Goal: Obtain resource: Obtain resource

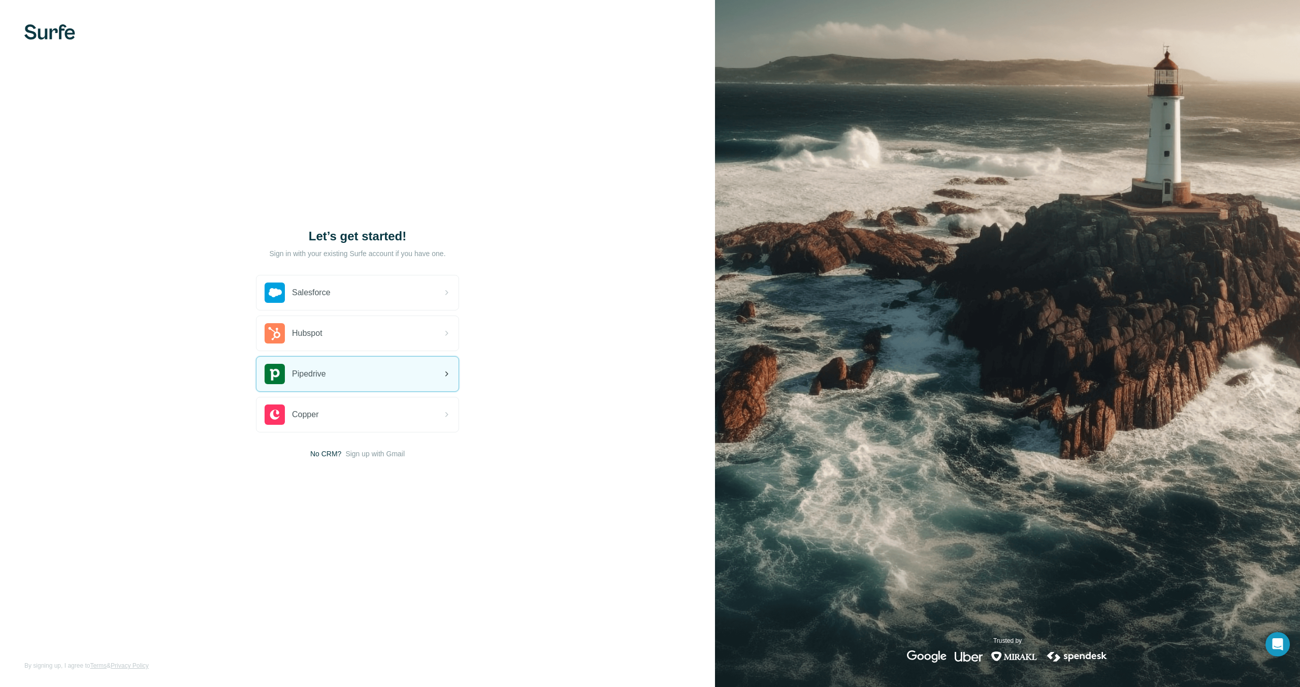
click at [350, 367] on div "Pipedrive" at bounding box center [358, 374] width 202 height 35
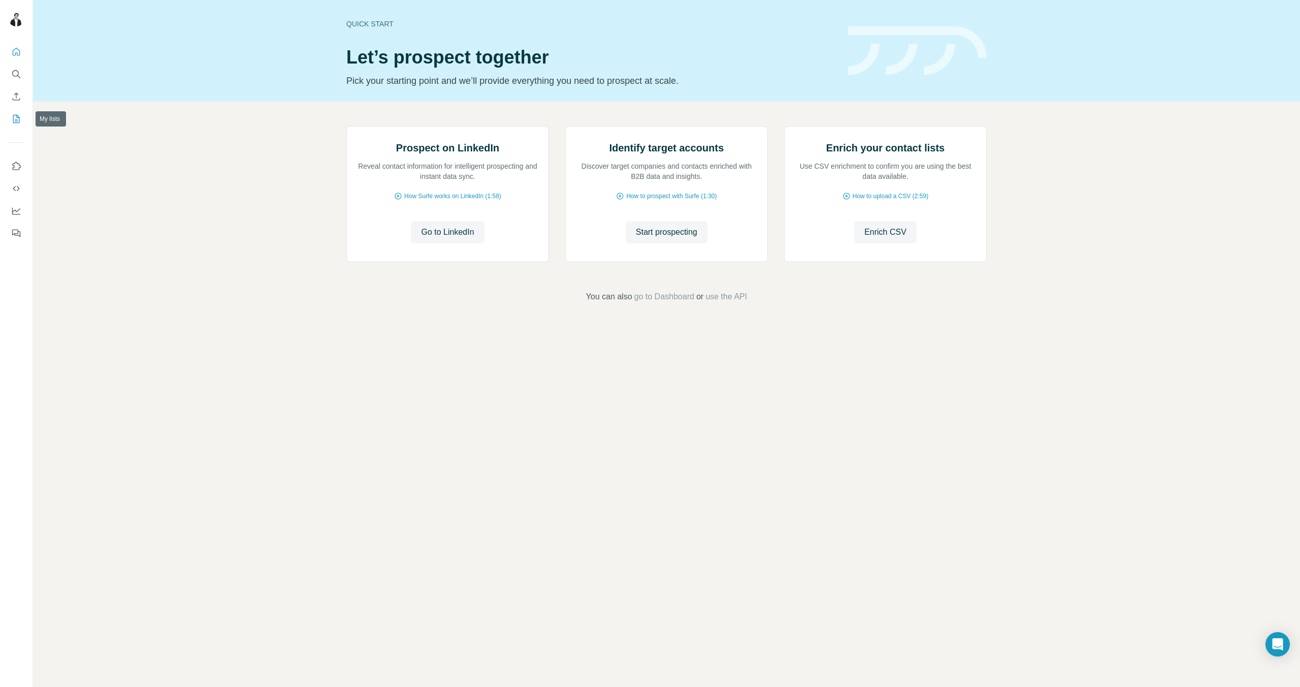
click at [17, 110] on button "My lists" at bounding box center [16, 119] width 16 height 18
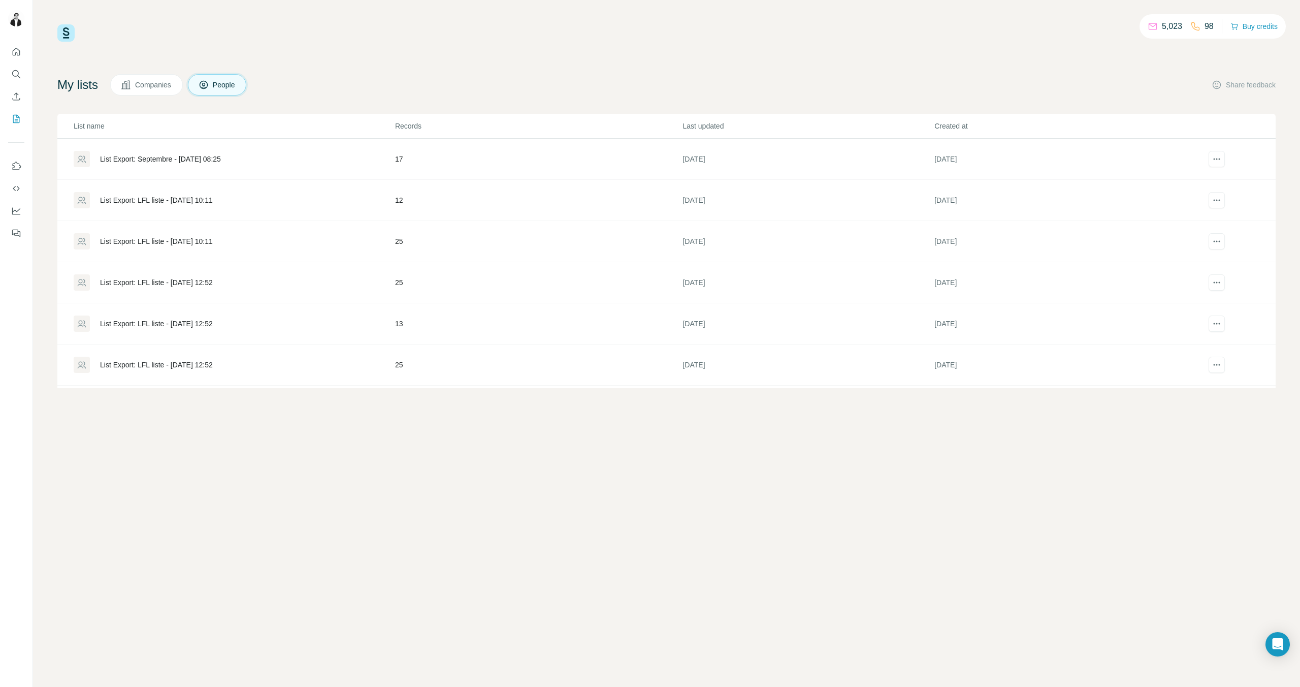
click at [175, 159] on div "List Export: Septembre - 25/07/2025 08:25" at bounding box center [160, 159] width 121 height 10
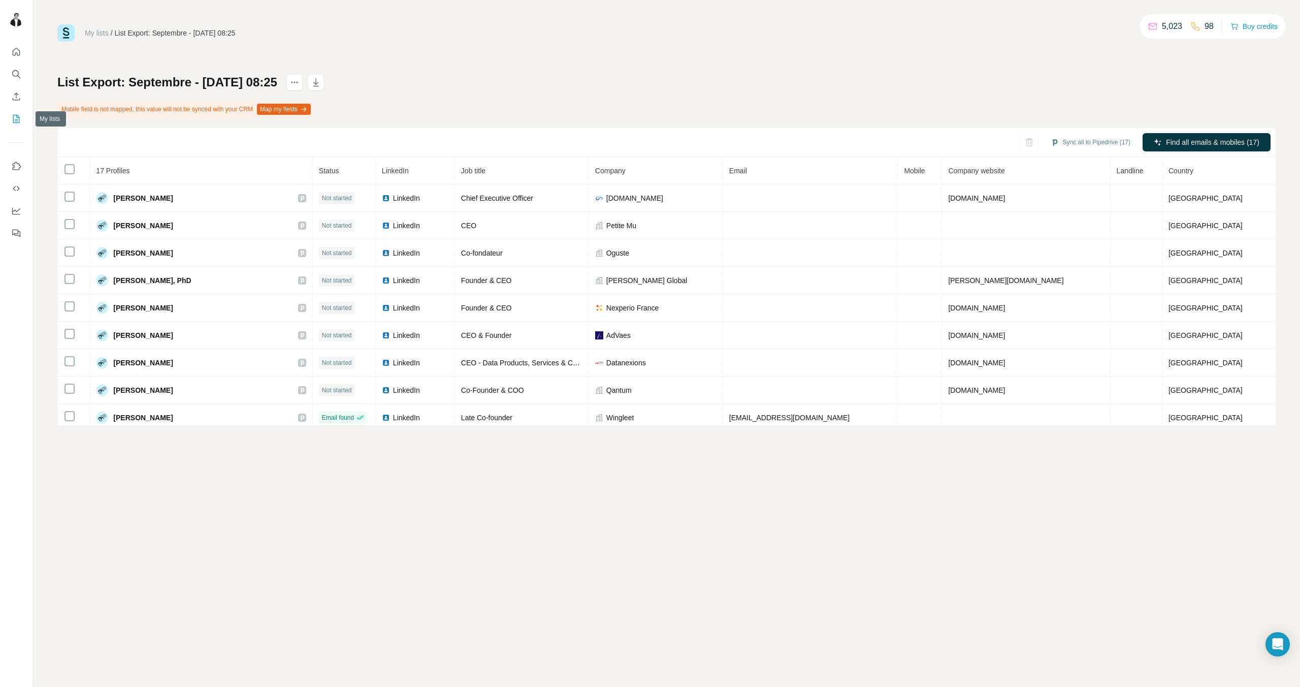
click at [18, 118] on icon "My lists" at bounding box center [16, 119] width 10 height 10
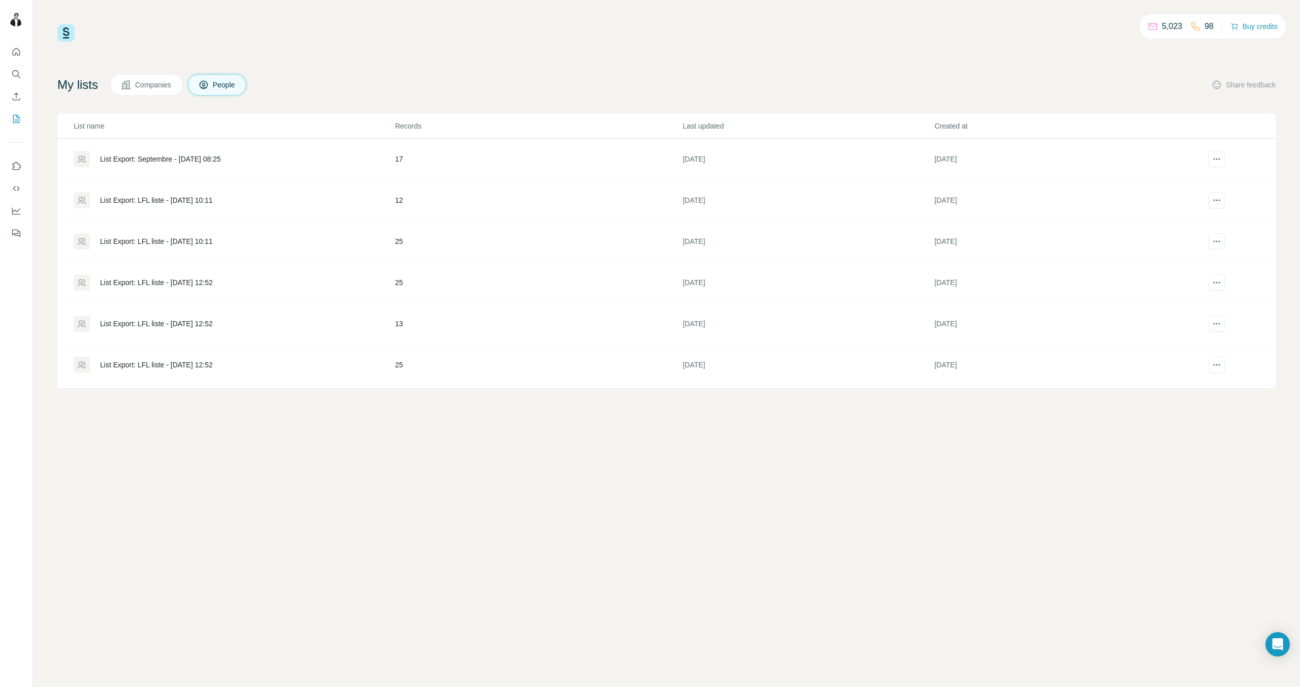
click at [162, 202] on div "List Export: LFL liste - 17/07/2025 10:11" at bounding box center [156, 200] width 113 height 10
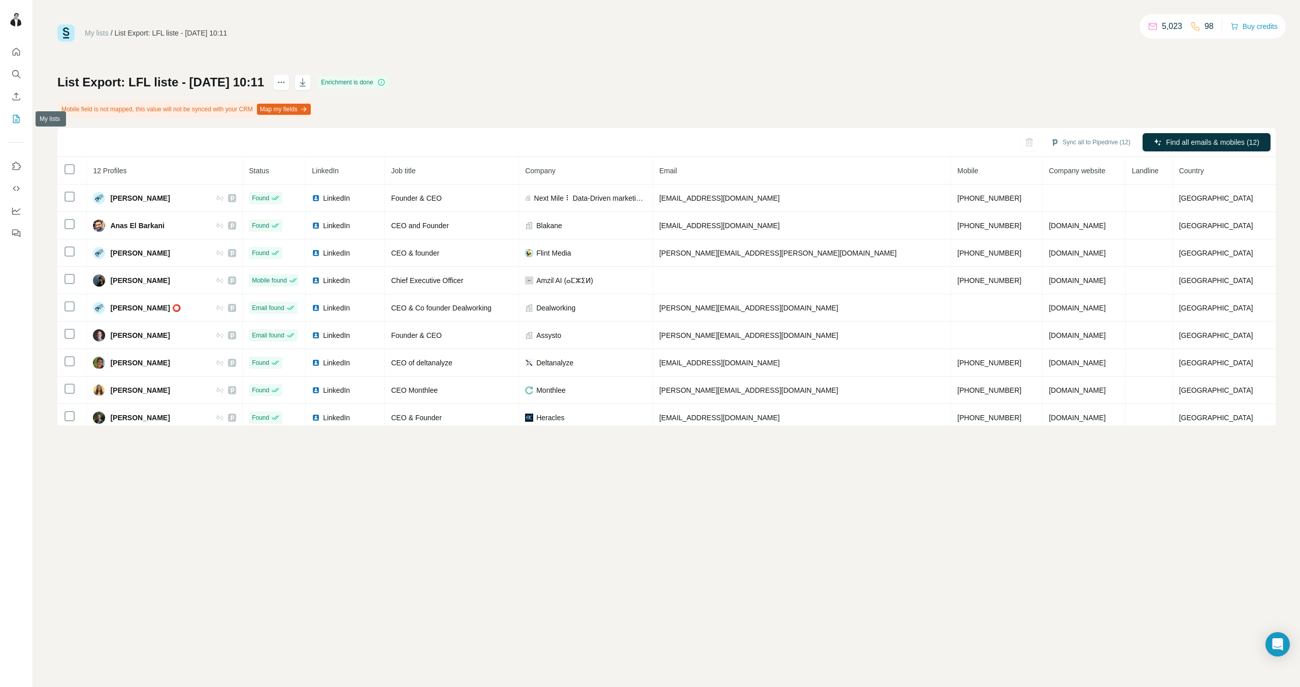
click at [17, 114] on icon "My lists" at bounding box center [16, 119] width 10 height 10
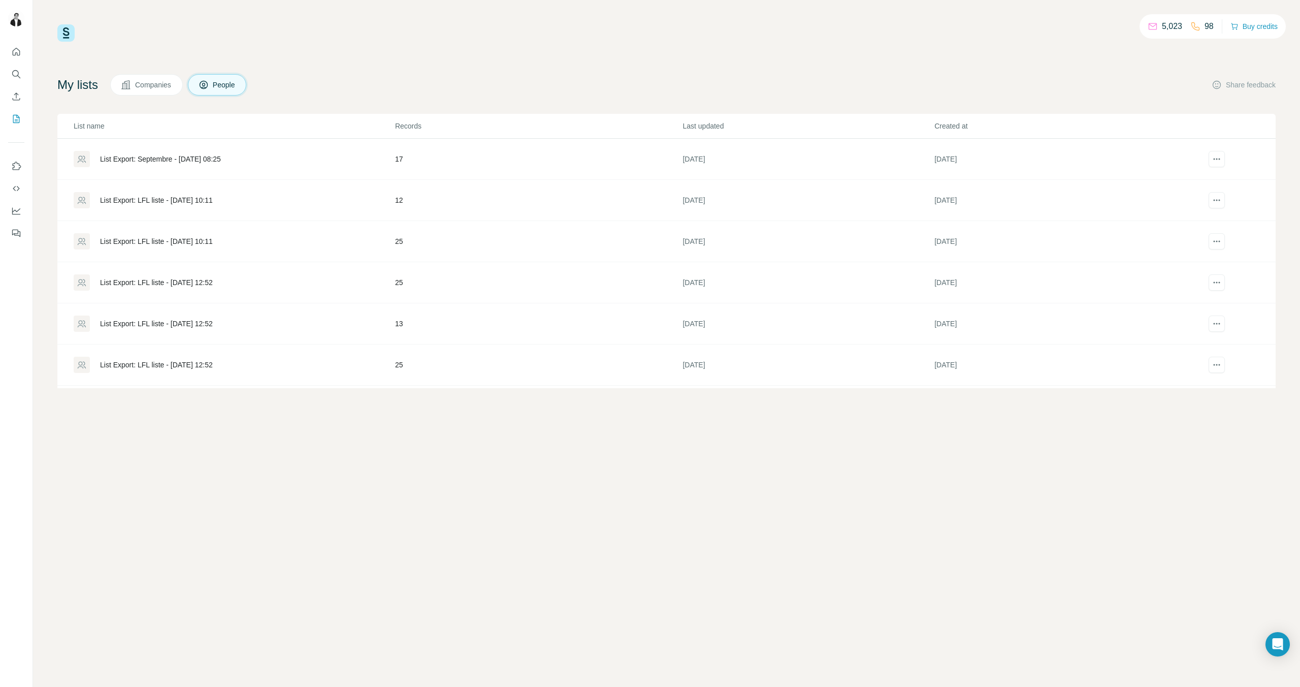
click at [167, 241] on div "List Export: LFL liste - 17/07/2025 10:11" at bounding box center [156, 241] width 113 height 10
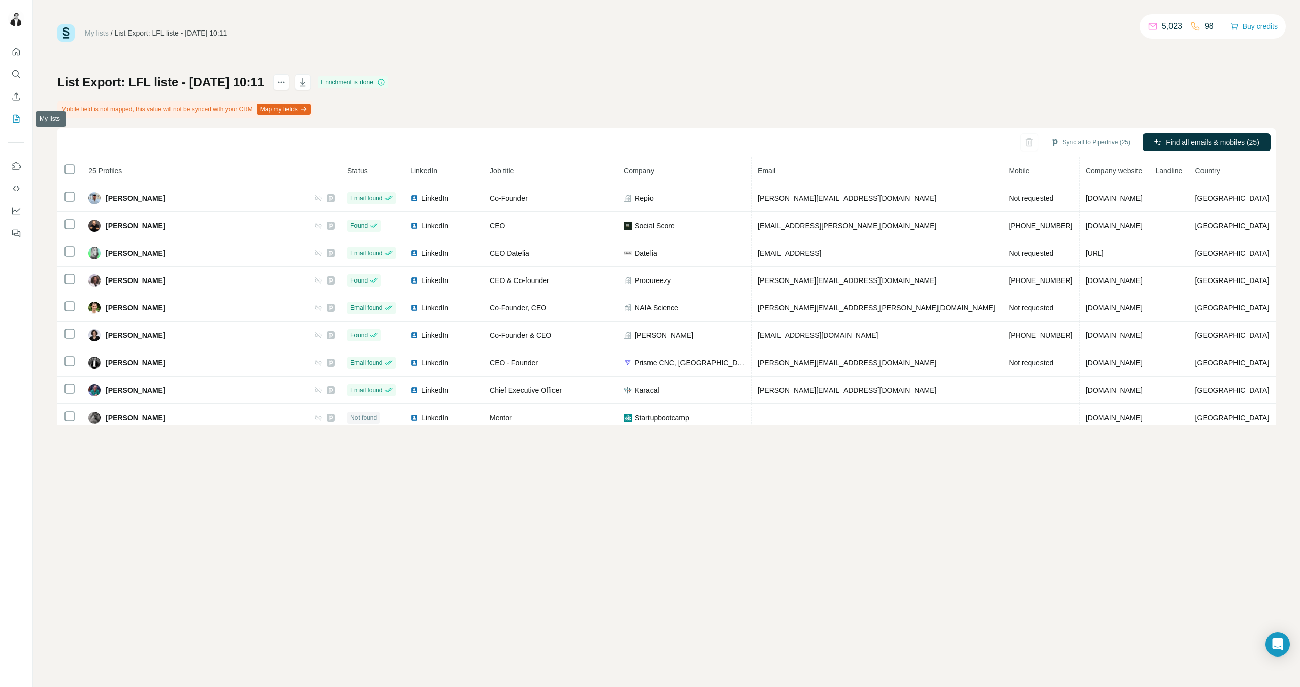
click at [11, 120] on icon "My lists" at bounding box center [16, 119] width 10 height 10
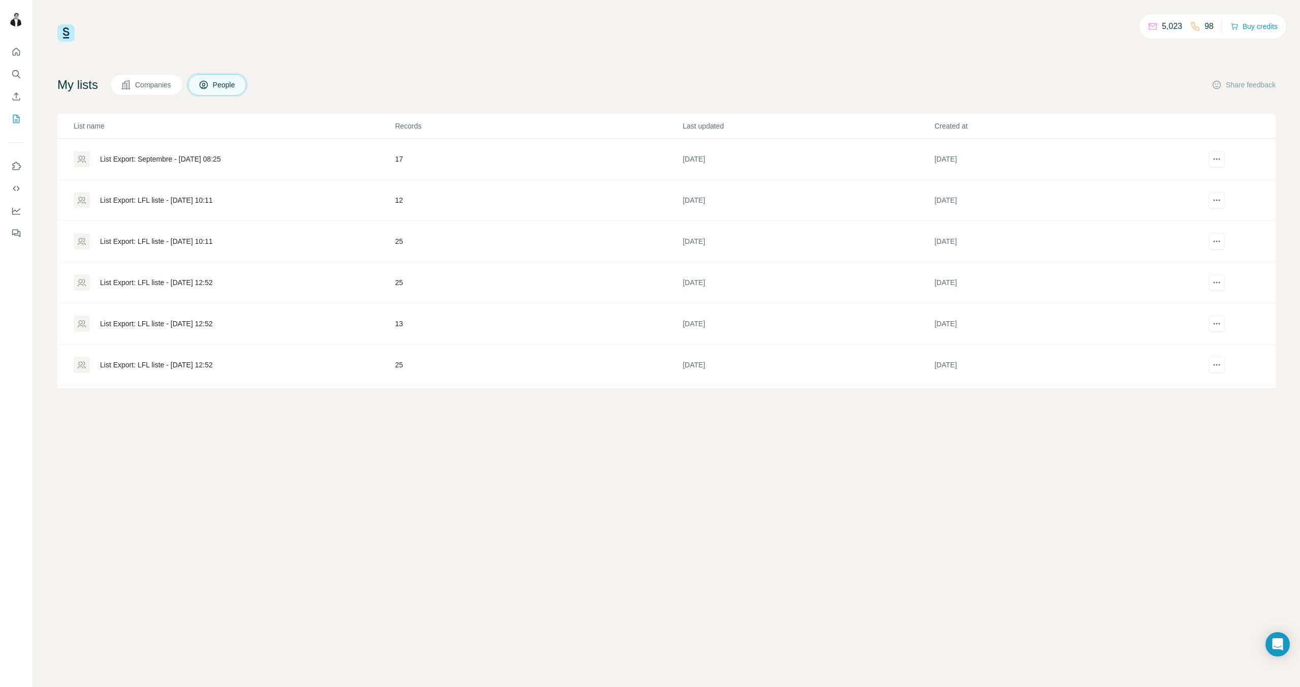
click at [201, 281] on div "List Export: LFL liste - 26/06/2025 12:52" at bounding box center [156, 282] width 113 height 10
click at [205, 242] on div "List Export: LFL liste - 17/07/2025 10:11" at bounding box center [156, 241] width 113 height 10
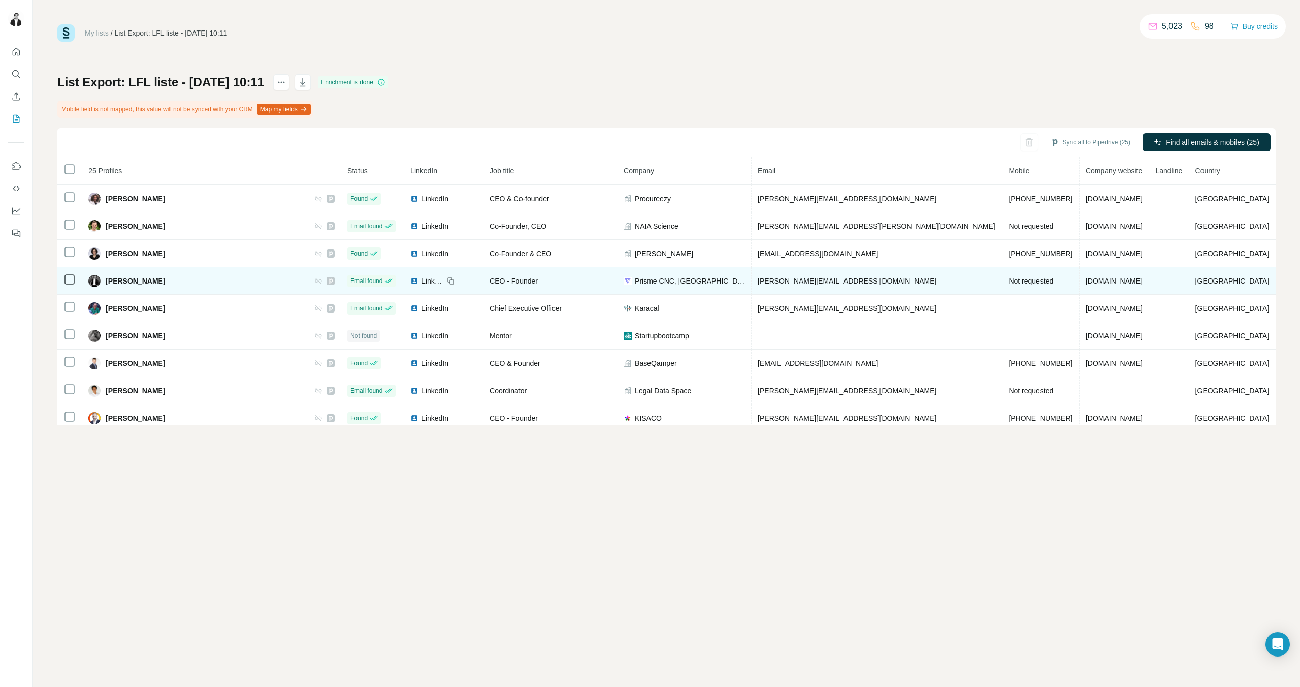
scroll to position [123, 0]
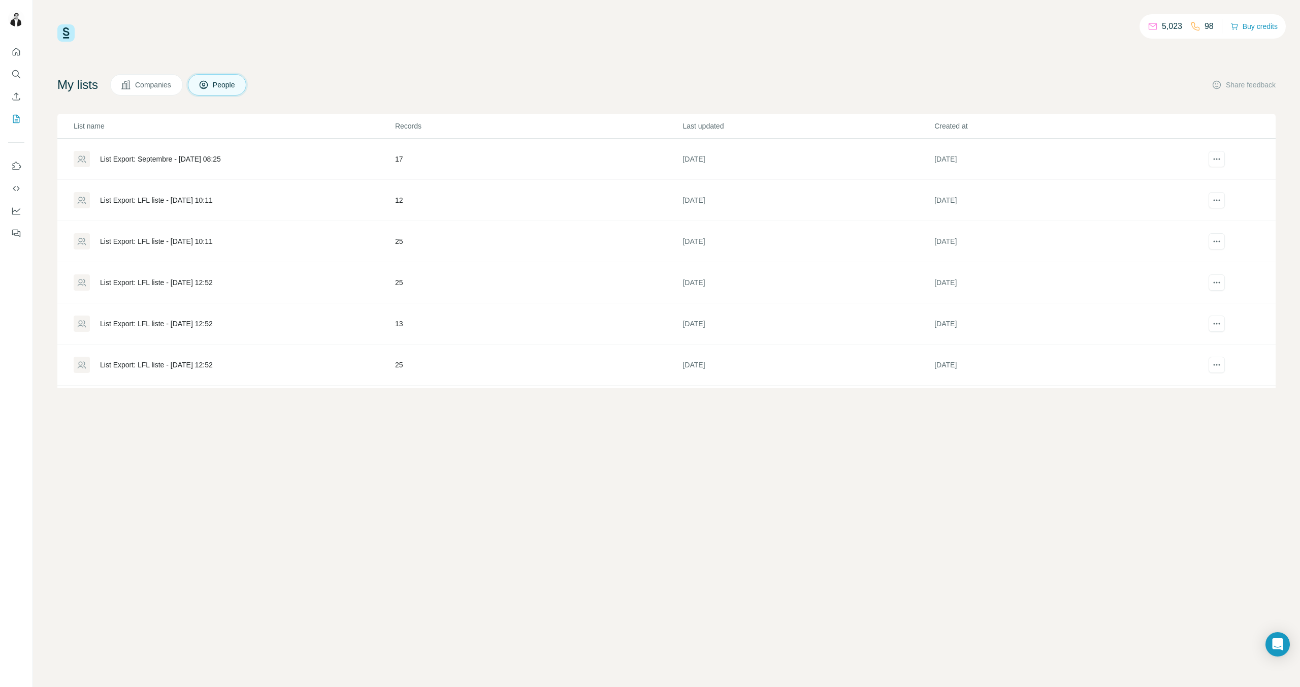
click at [213, 199] on div "List Export: LFL liste - 17/07/2025 10:11" at bounding box center [156, 200] width 113 height 10
click at [216, 163] on div "List Export: Septembre - 25/07/2025 08:25" at bounding box center [160, 159] width 121 height 10
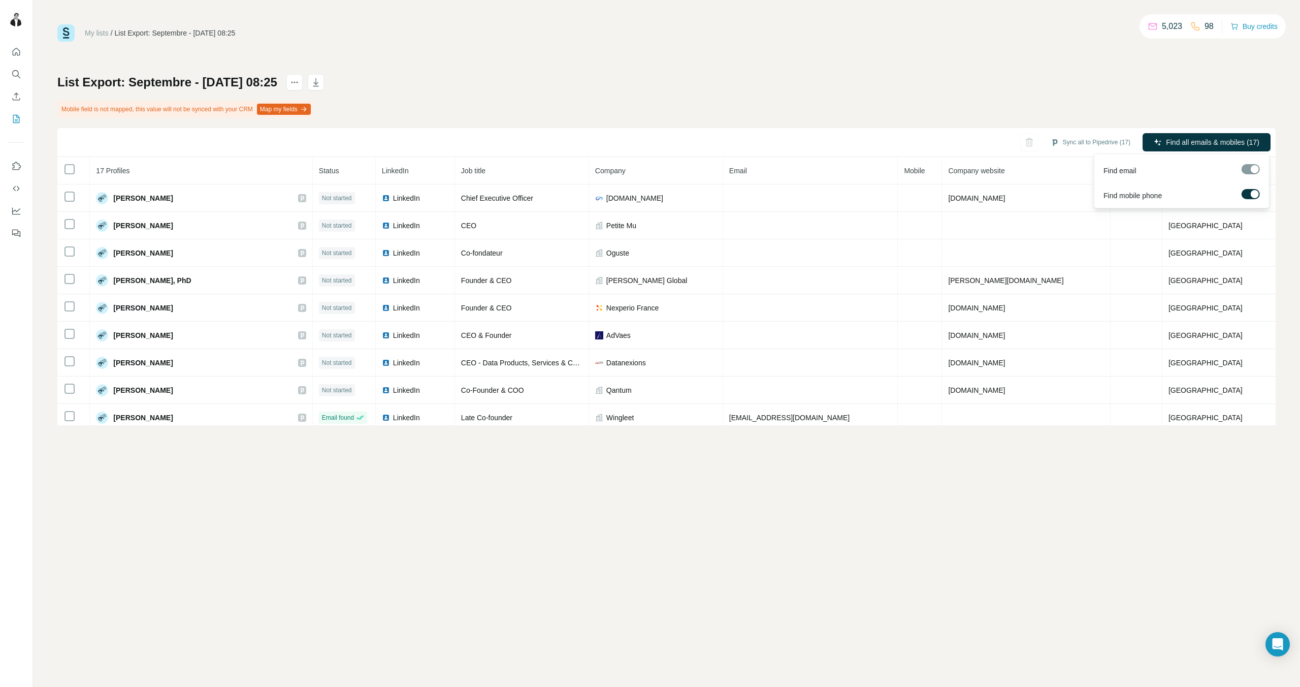
click at [1255, 173] on div at bounding box center [1251, 169] width 18 height 10
click at [1235, 141] on span "Find all emails & mobiles (17)" at bounding box center [1212, 142] width 93 height 10
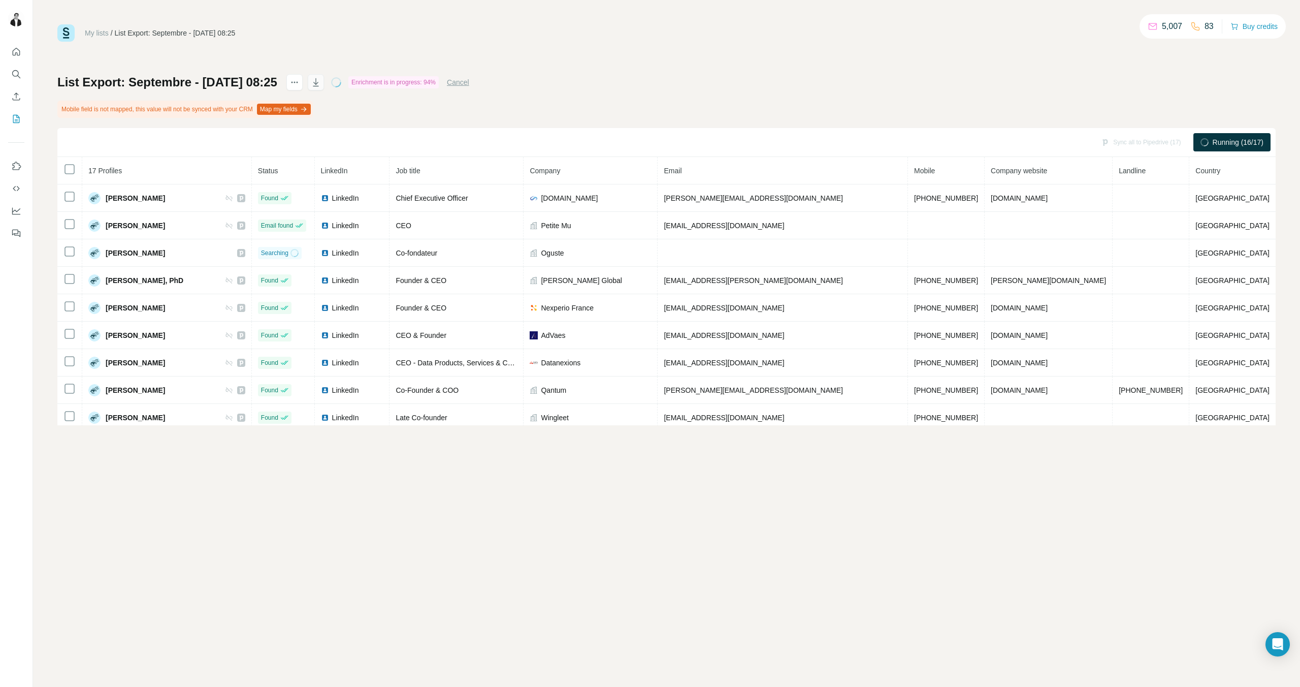
click at [321, 78] on icon "button" at bounding box center [316, 82] width 10 height 10
click at [321, 81] on icon "button" at bounding box center [316, 82] width 10 height 10
click at [321, 85] on icon "button" at bounding box center [316, 82] width 10 height 10
click at [324, 75] on button "button" at bounding box center [316, 82] width 16 height 16
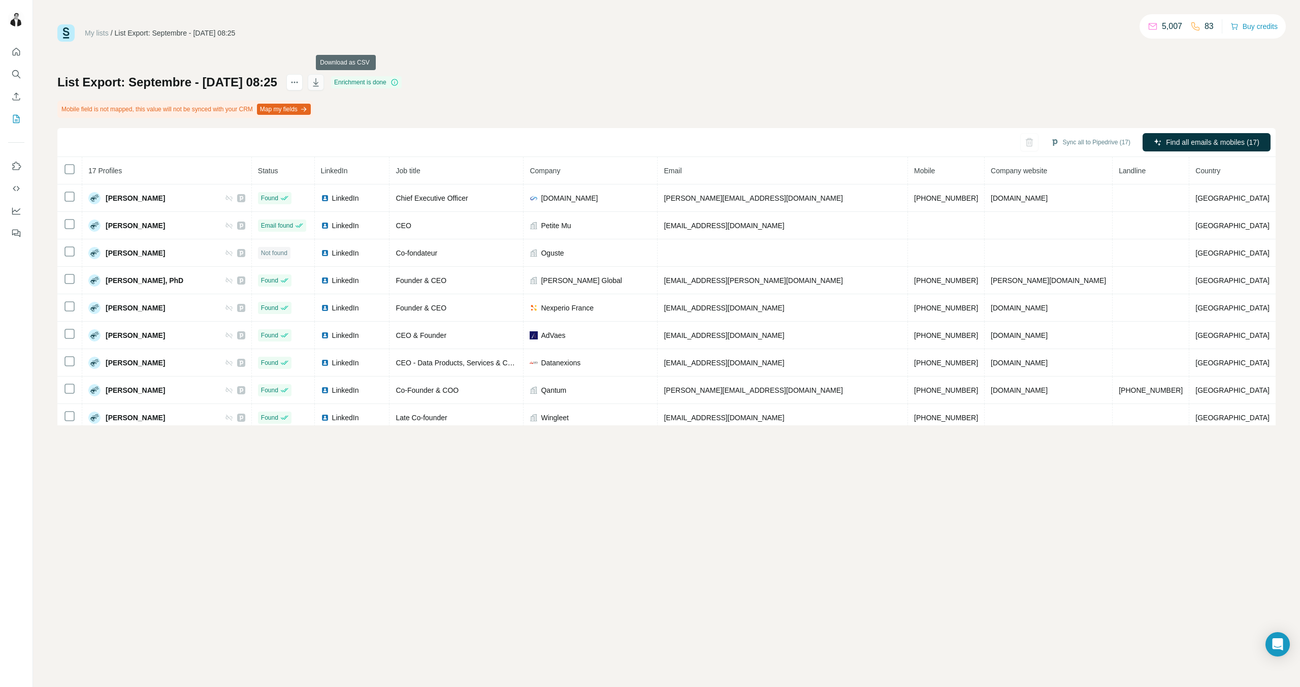
click at [321, 83] on icon "button" at bounding box center [316, 82] width 10 height 10
click at [1082, 36] on div "My lists / List Export: Septembre - 25/07/2025 08:25 5,007 83 Buy credits" at bounding box center [666, 32] width 1219 height 17
click at [12, 116] on icon "My lists" at bounding box center [16, 119] width 10 height 10
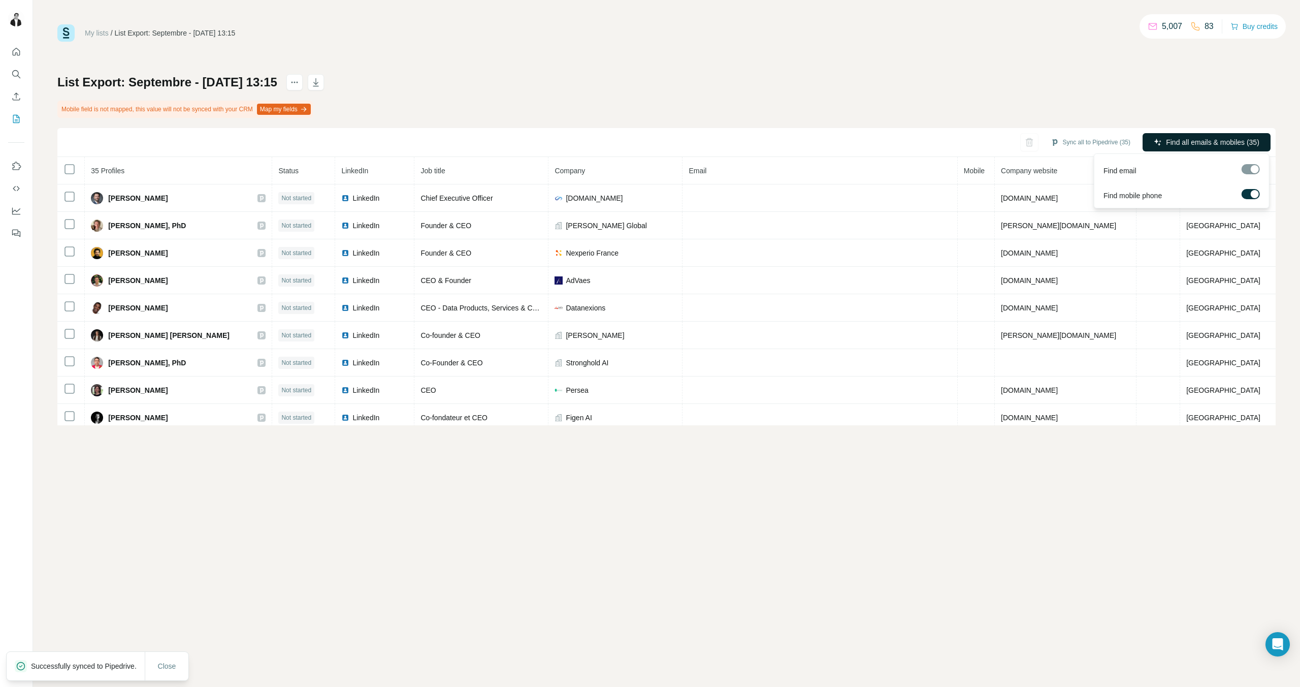
click at [1196, 141] on span "Find all emails & mobiles (35)" at bounding box center [1212, 142] width 93 height 10
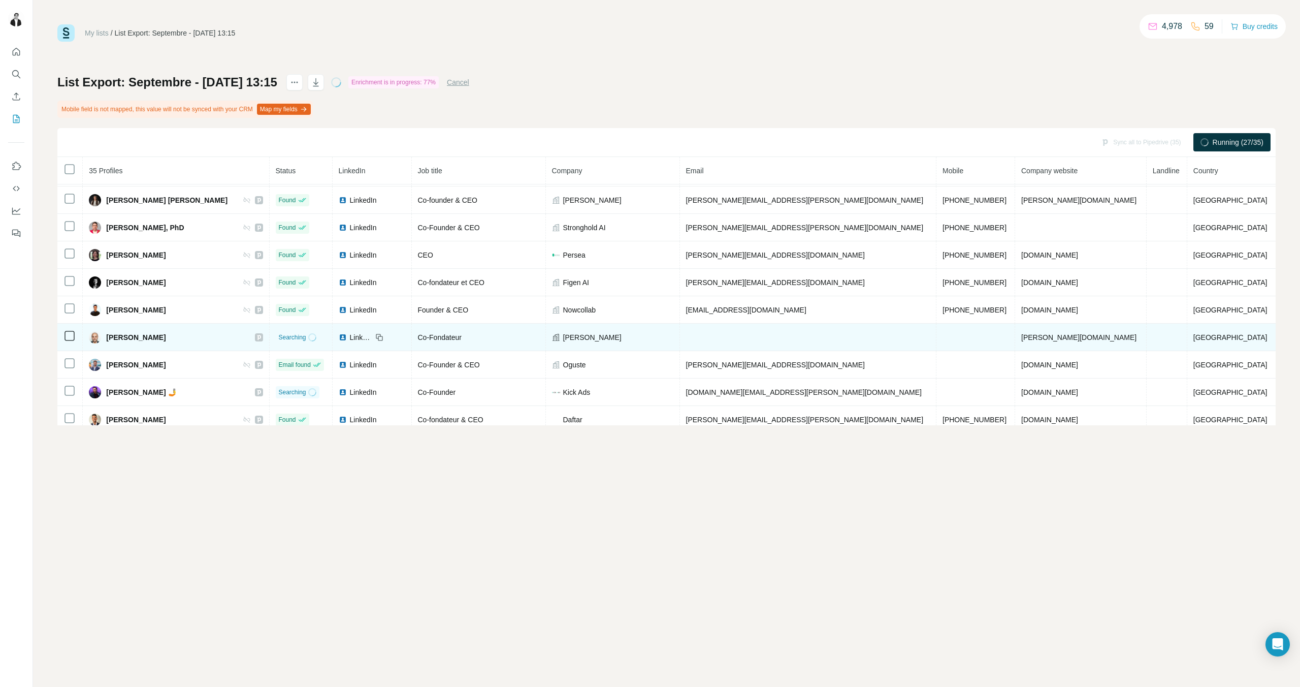
scroll to position [135, 0]
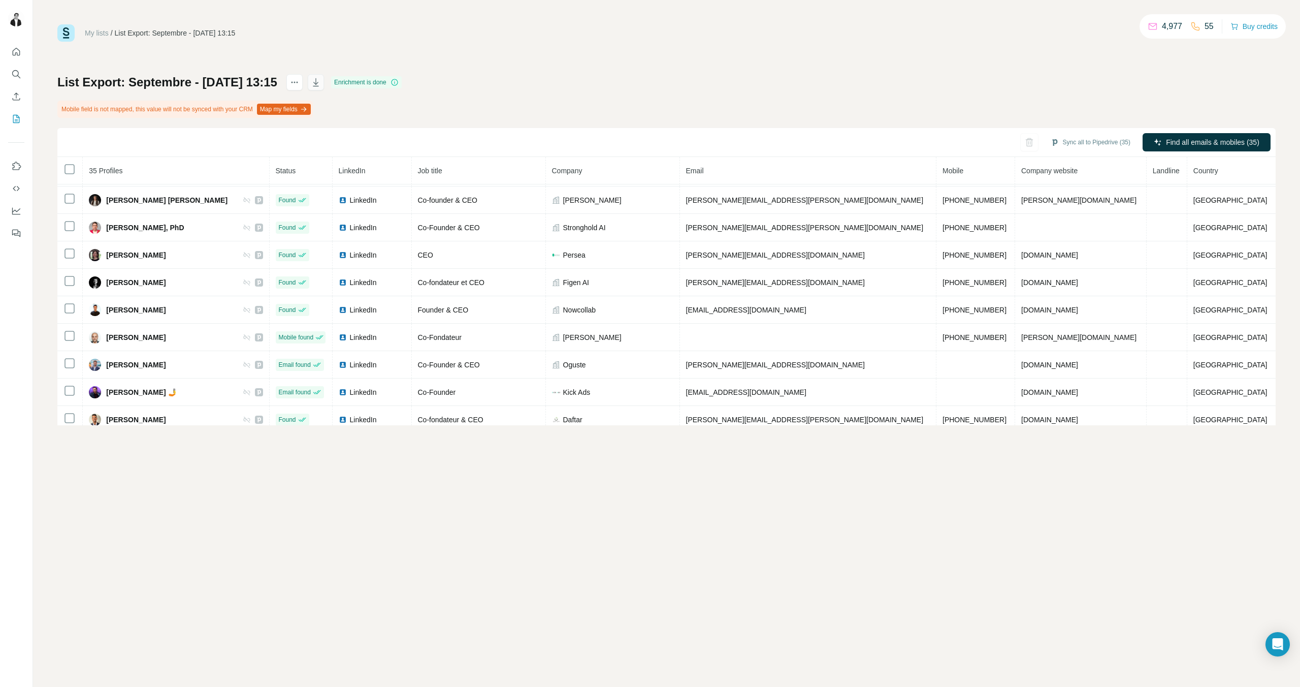
click at [321, 82] on icon "button" at bounding box center [316, 82] width 10 height 10
click at [1075, 20] on div "My lists / List Export: Septembre - [DATE] 13:15 4,977 55 Buy credits List Expo…" at bounding box center [666, 343] width 1267 height 687
